Goal: Task Accomplishment & Management: Manage account settings

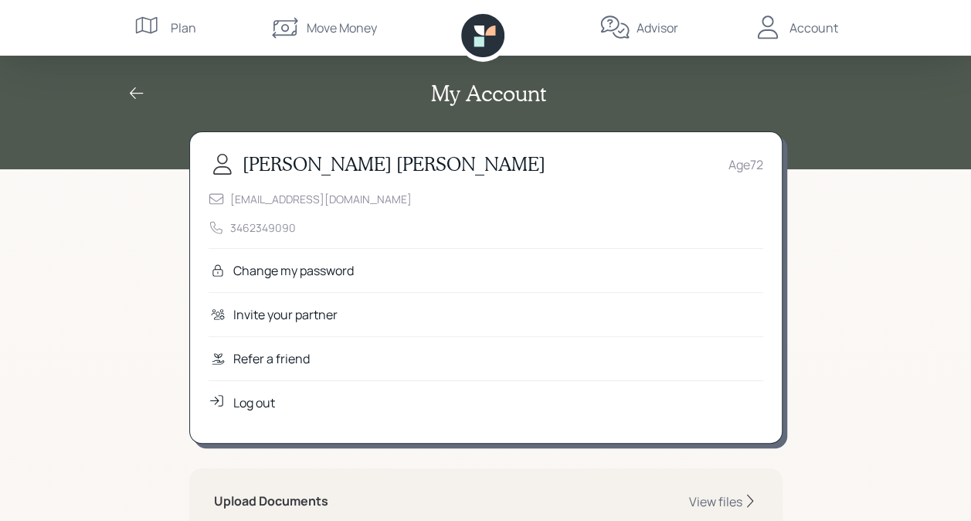
scroll to position [32, 0]
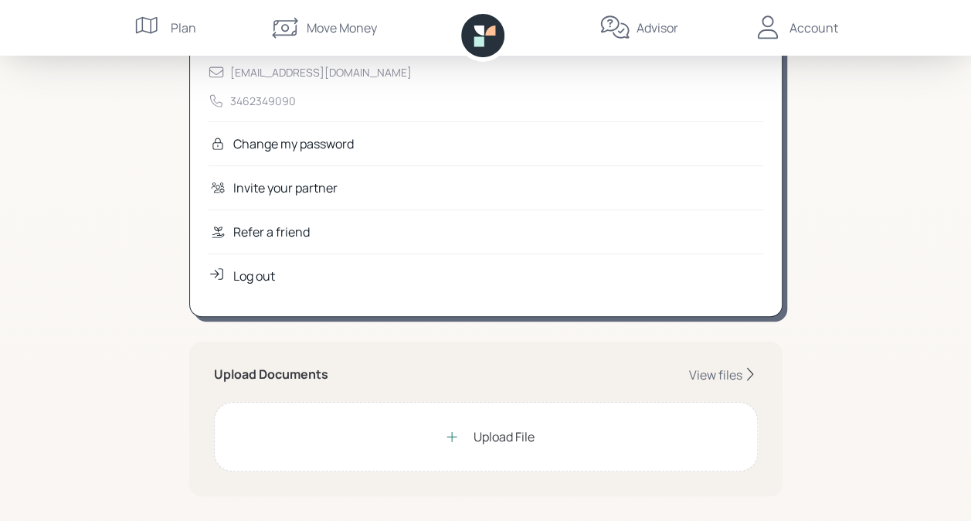
scroll to position [134, 0]
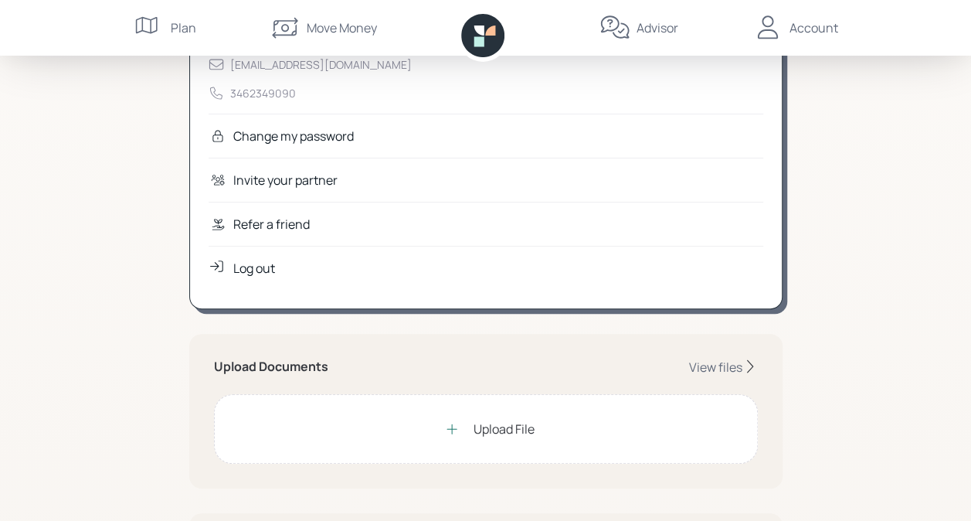
click at [499, 435] on div "Upload File" at bounding box center [503, 428] width 61 height 19
click at [501, 428] on div "Upload File" at bounding box center [503, 428] width 61 height 19
click at [484, 428] on div "Upload File" at bounding box center [503, 428] width 61 height 19
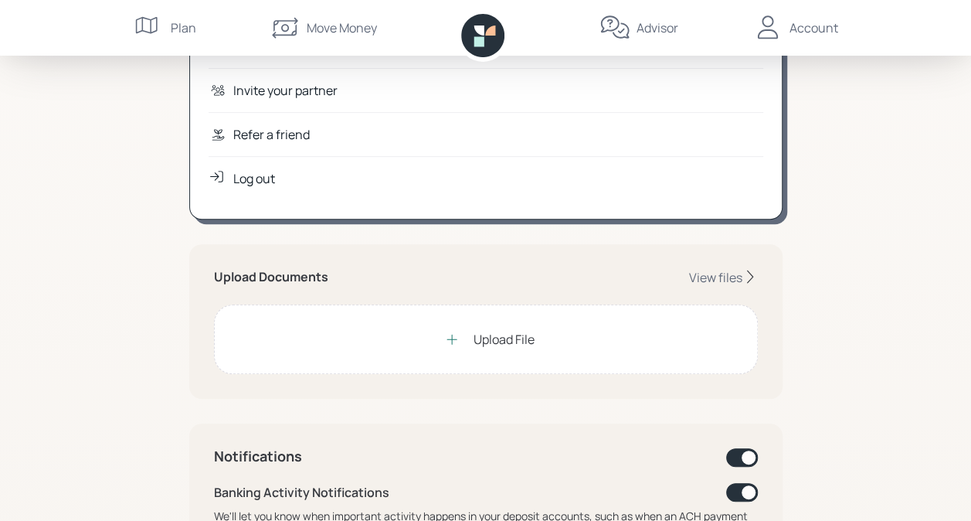
scroll to position [222, 0]
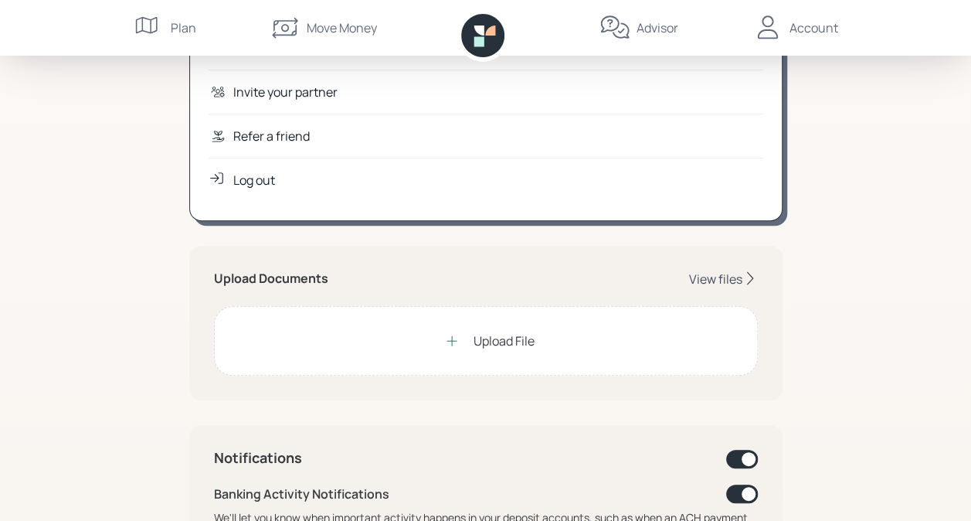
click at [735, 281] on div "View files" at bounding box center [715, 278] width 53 height 17
